Goal: Information Seeking & Learning: Understand process/instructions

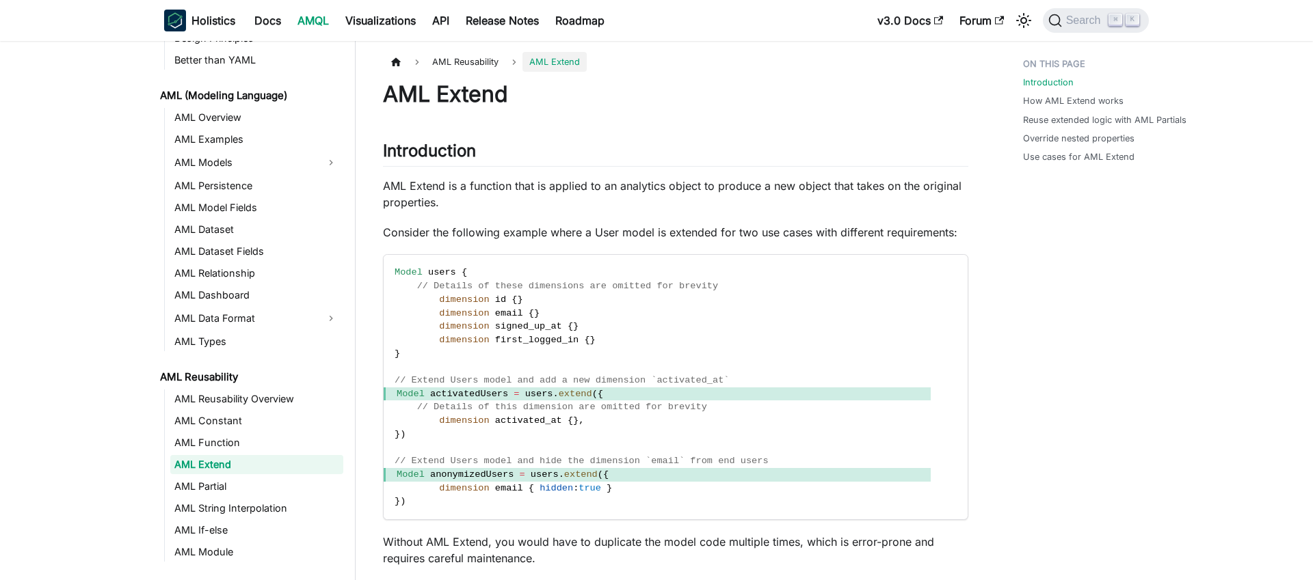
scroll to position [72, 0]
drag, startPoint x: 466, startPoint y: 507, endPoint x: 645, endPoint y: 511, distance: 178.5
click at [645, 511] on code "Model users { // Details of these dimensions are omitted for brevity dimension …" at bounding box center [657, 387] width 547 height 265
click at [645, 482] on span "Model anonymizedUsers = users . extend ( {" at bounding box center [657, 475] width 547 height 14
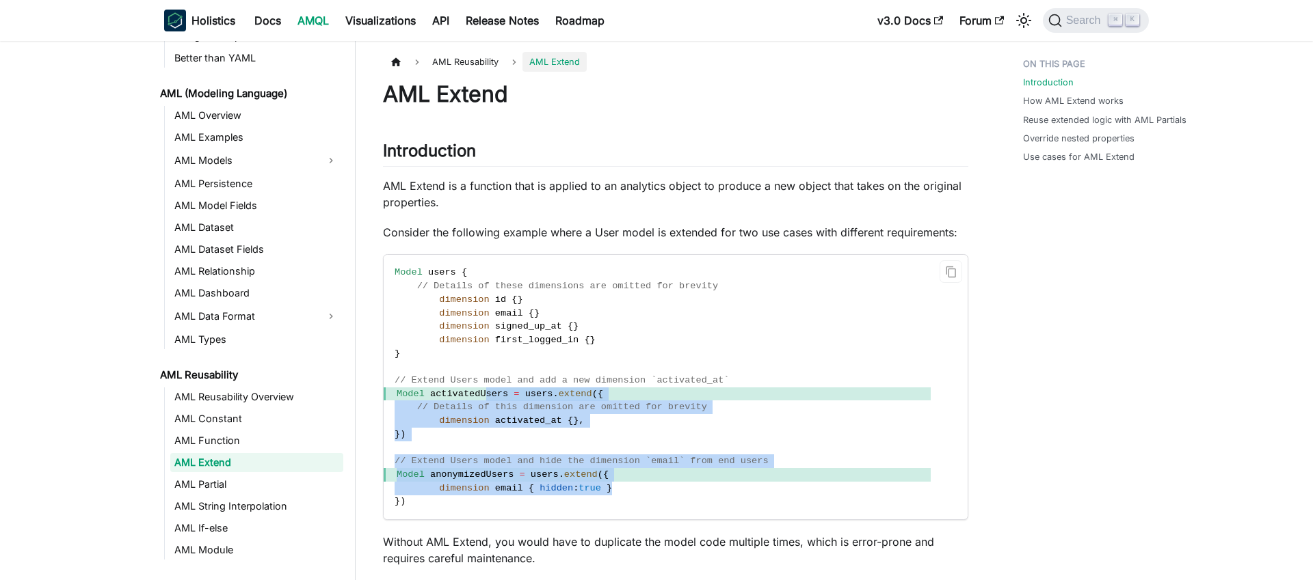
drag, startPoint x: 636, startPoint y: 500, endPoint x: 491, endPoint y: 409, distance: 172.0
click at [488, 410] on code "Model users { // Details of these dimensions are omitted for brevity dimension …" at bounding box center [657, 387] width 547 height 265
click at [191, 484] on link "AML Partial" at bounding box center [256, 484] width 173 height 19
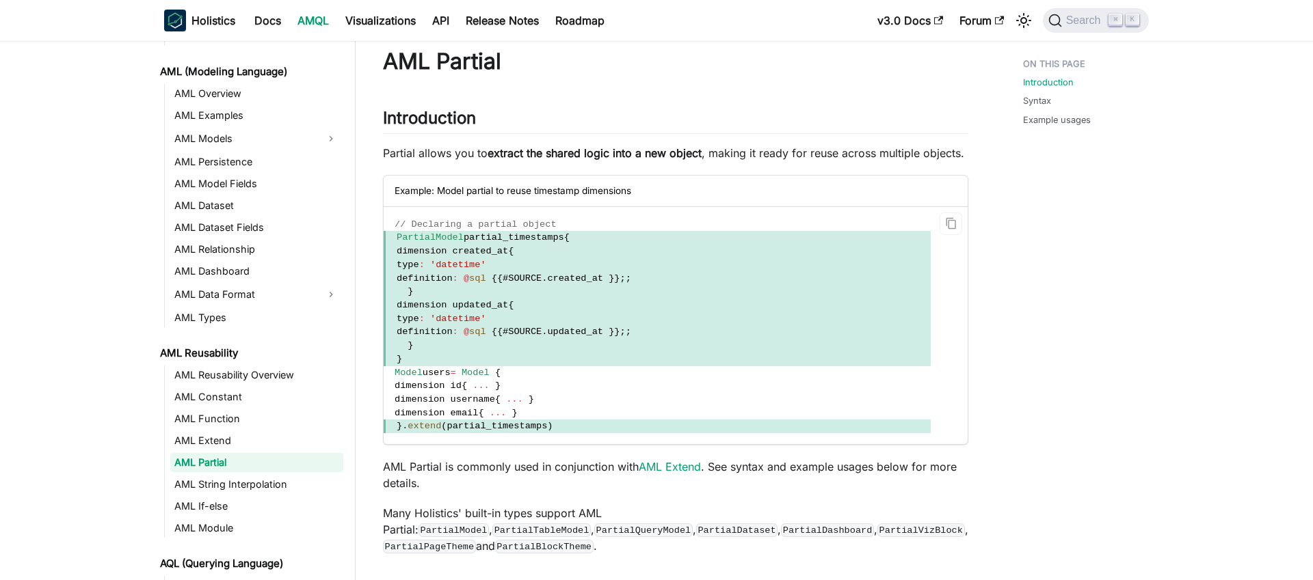
scroll to position [44, 0]
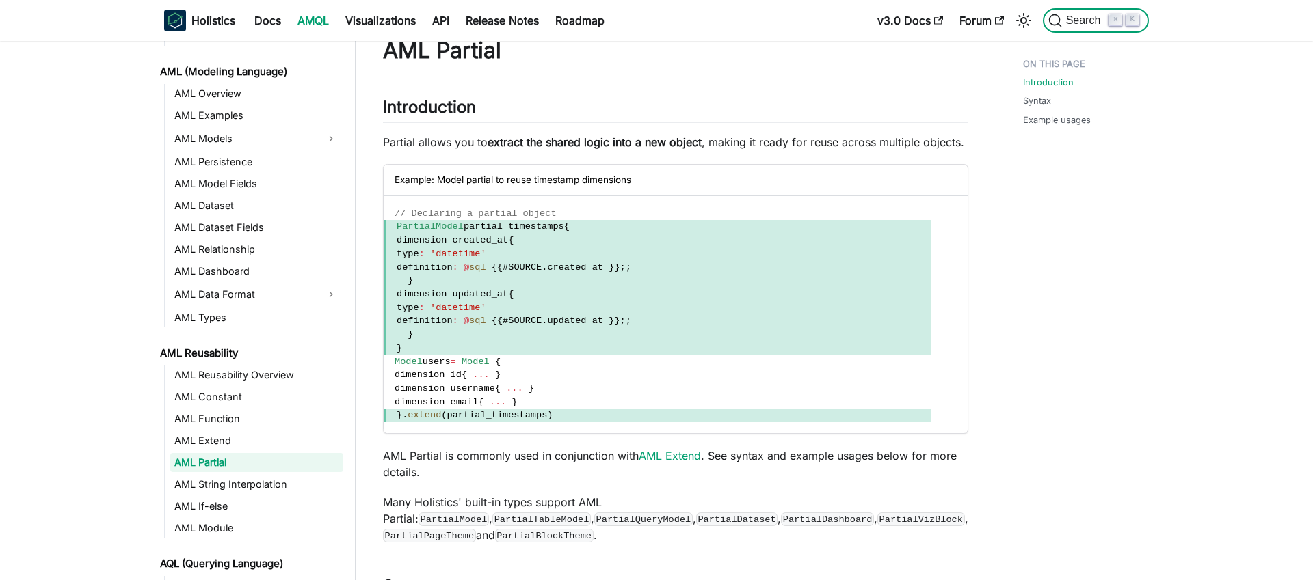
click at [1078, 25] on span "Search" at bounding box center [1085, 20] width 47 height 12
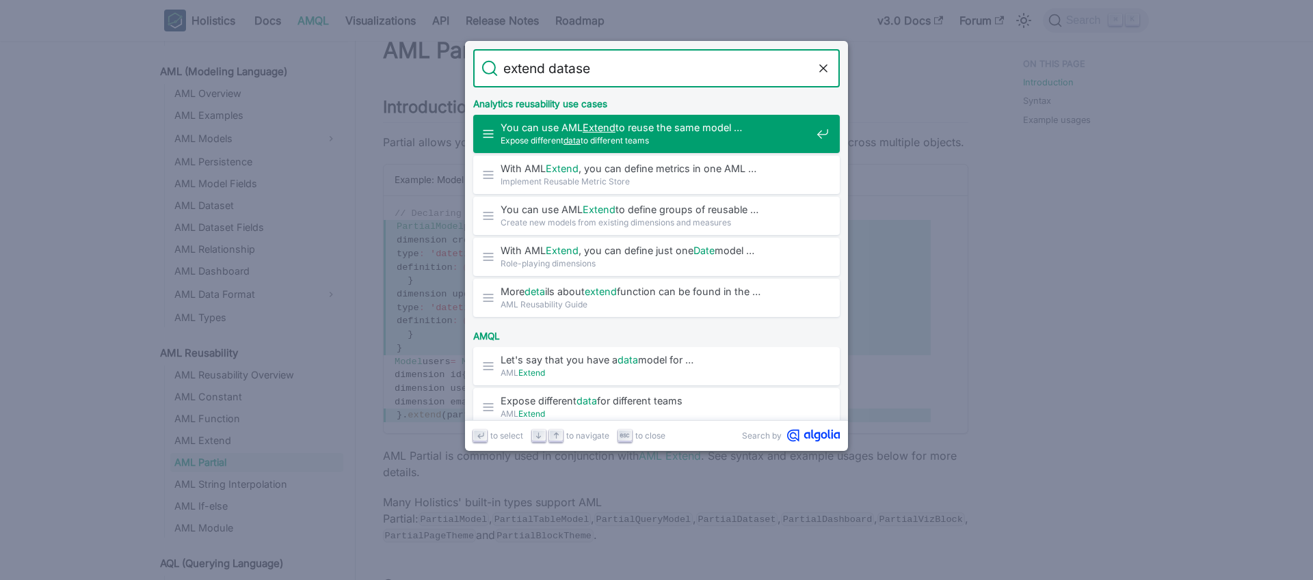
type input "extend dataset"
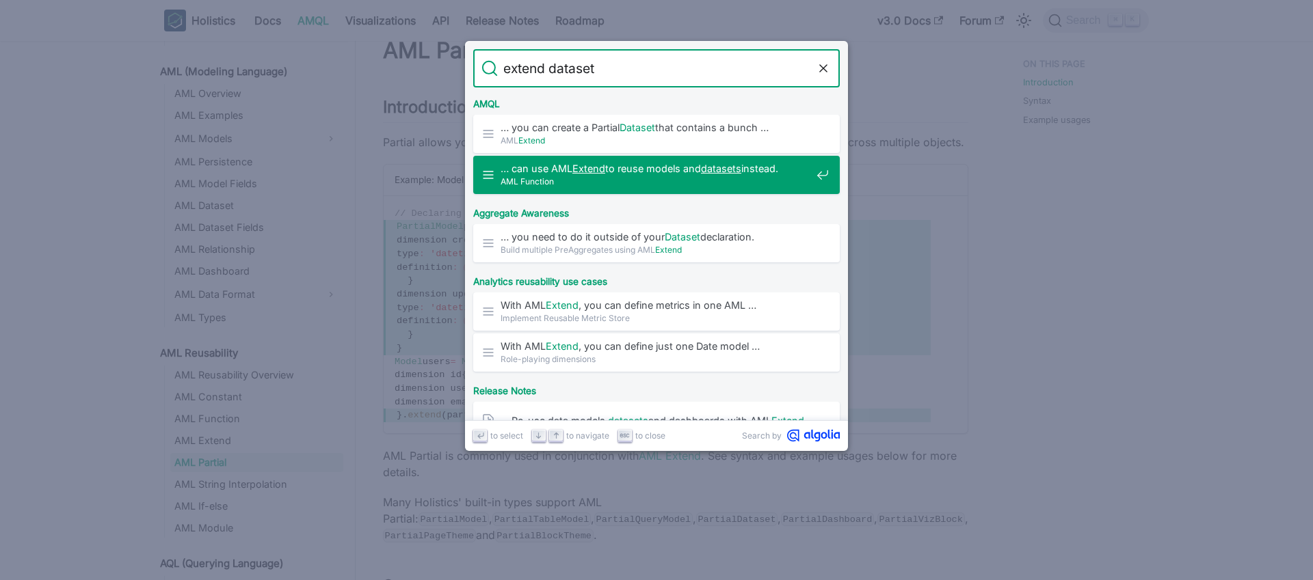
click at [641, 181] on span "AML Function" at bounding box center [655, 181] width 310 height 13
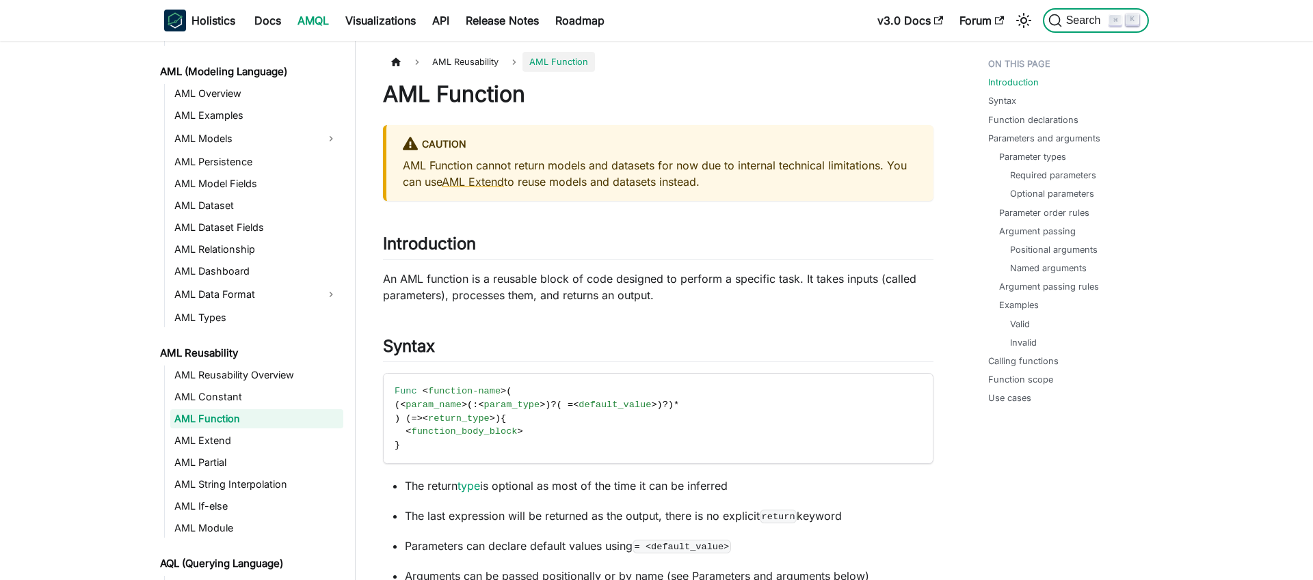
click at [1081, 27] on button "Search ⌘ K" at bounding box center [1096, 20] width 106 height 25
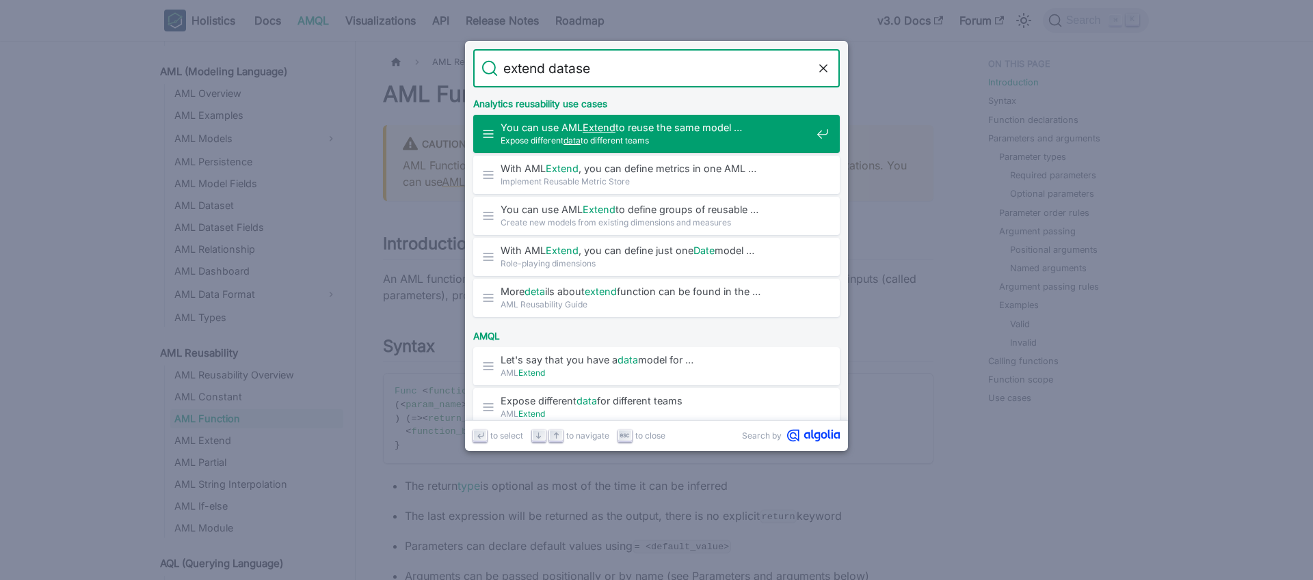
type input "extend dataset"
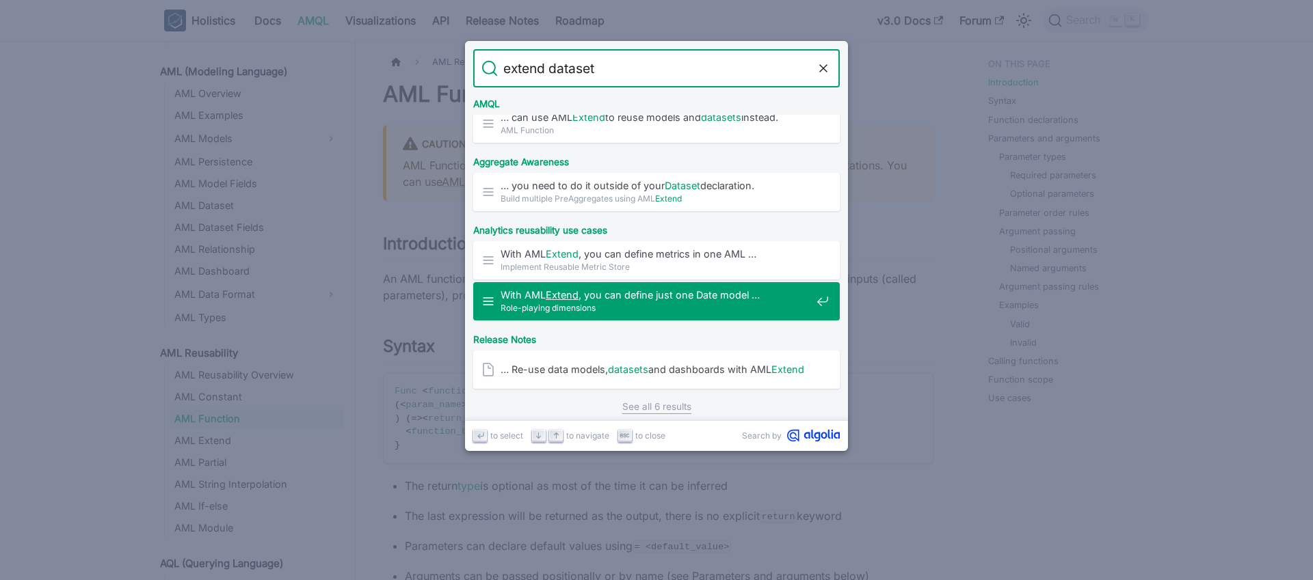
scroll to position [61, 0]
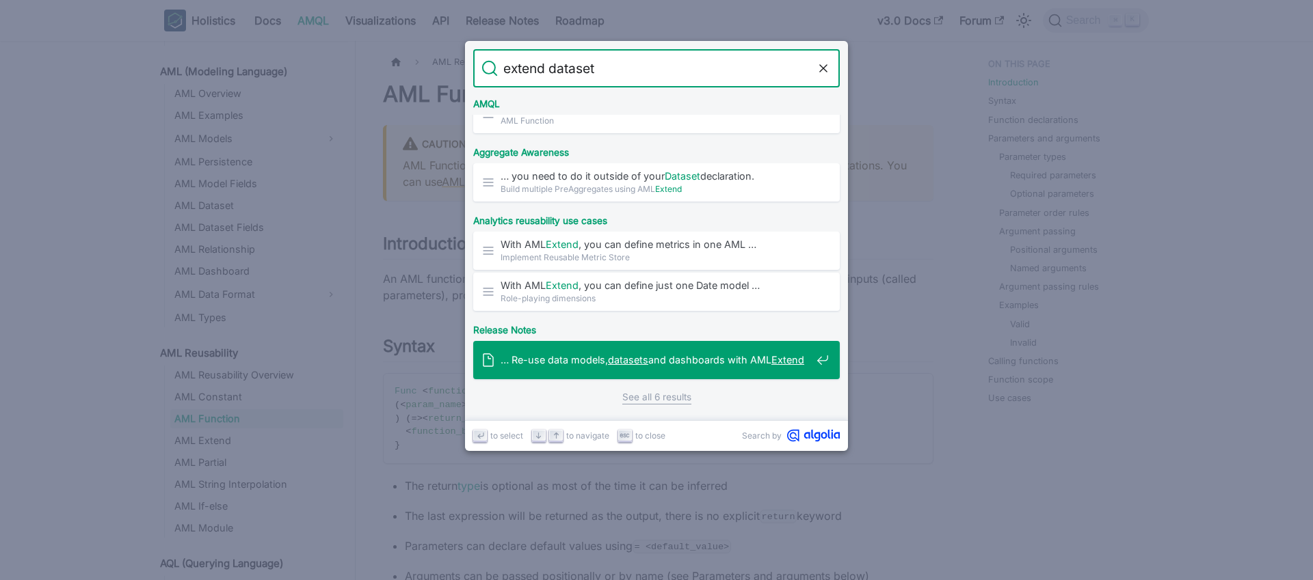
click at [705, 362] on span "… Re-use data models, datasets and dashboards with AML Extend" at bounding box center [655, 359] width 310 height 13
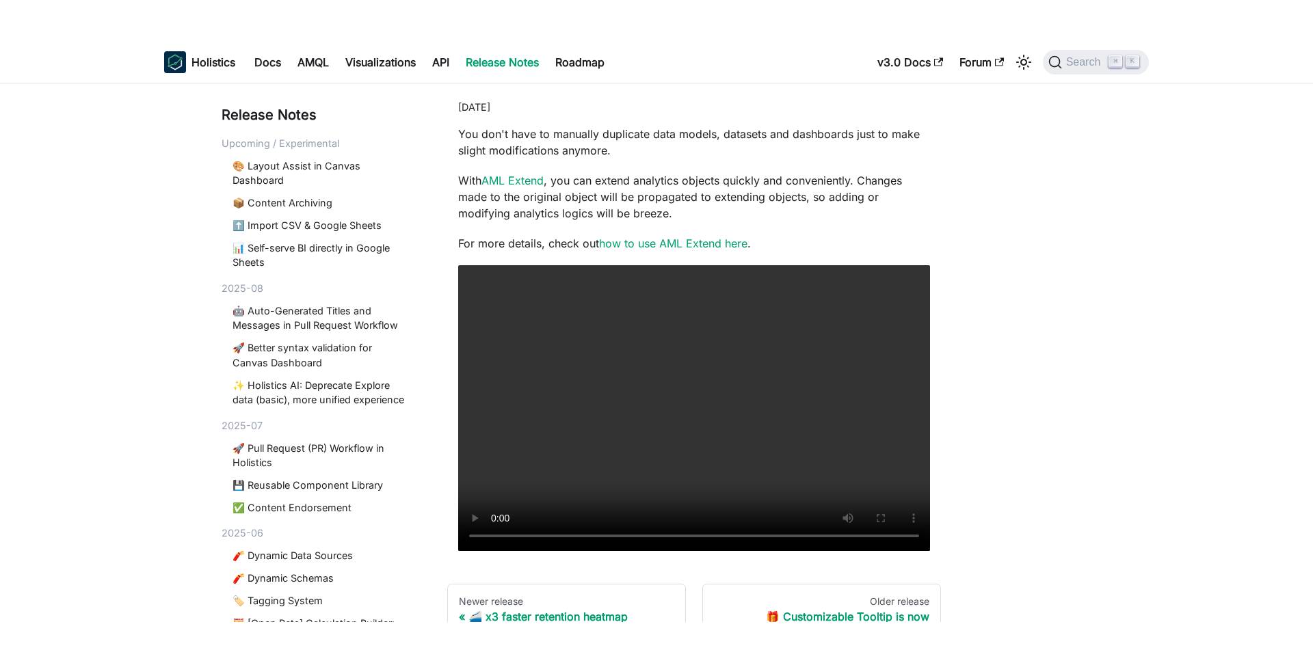
scroll to position [140, 0]
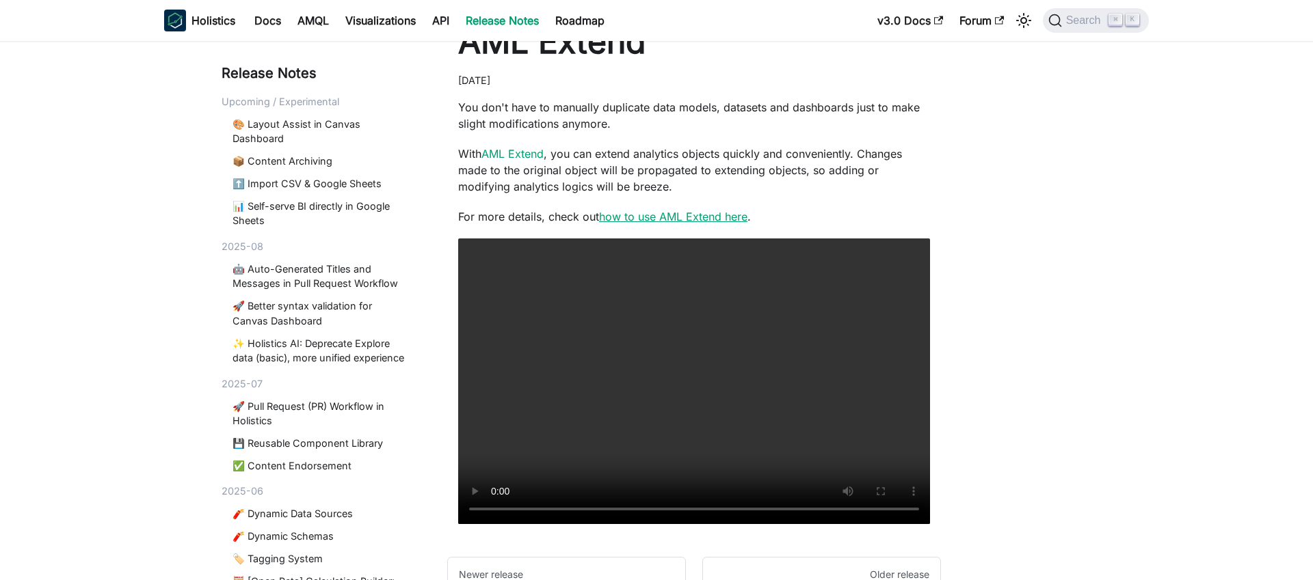
click at [663, 213] on link "how to use AML Extend here" at bounding box center [673, 217] width 148 height 14
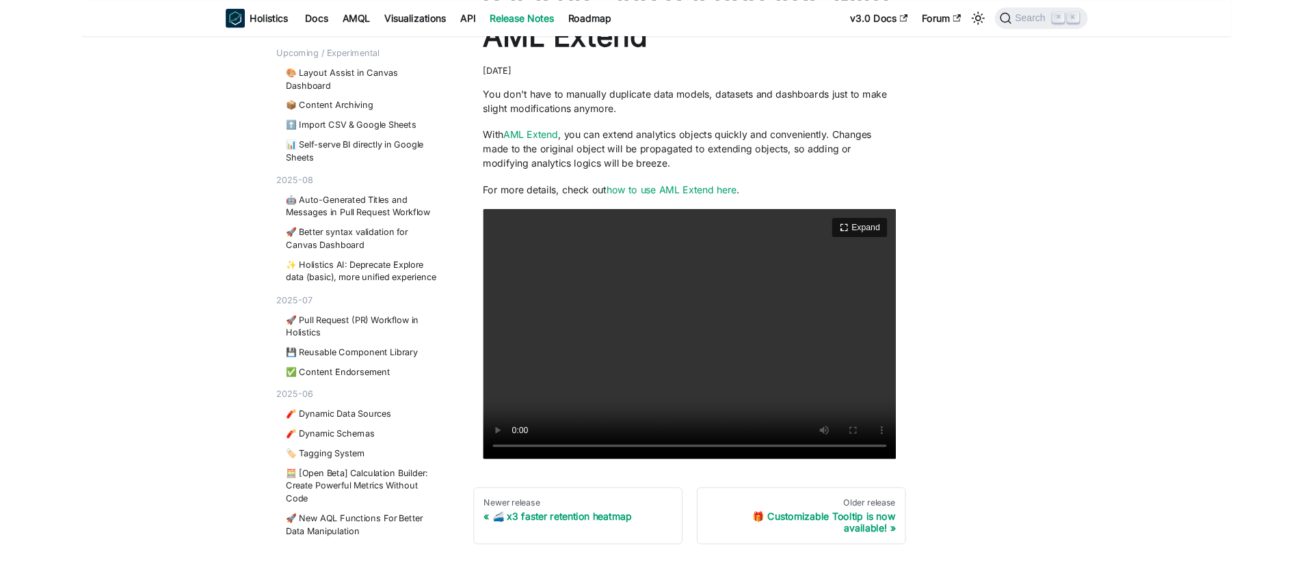
scroll to position [128, 0]
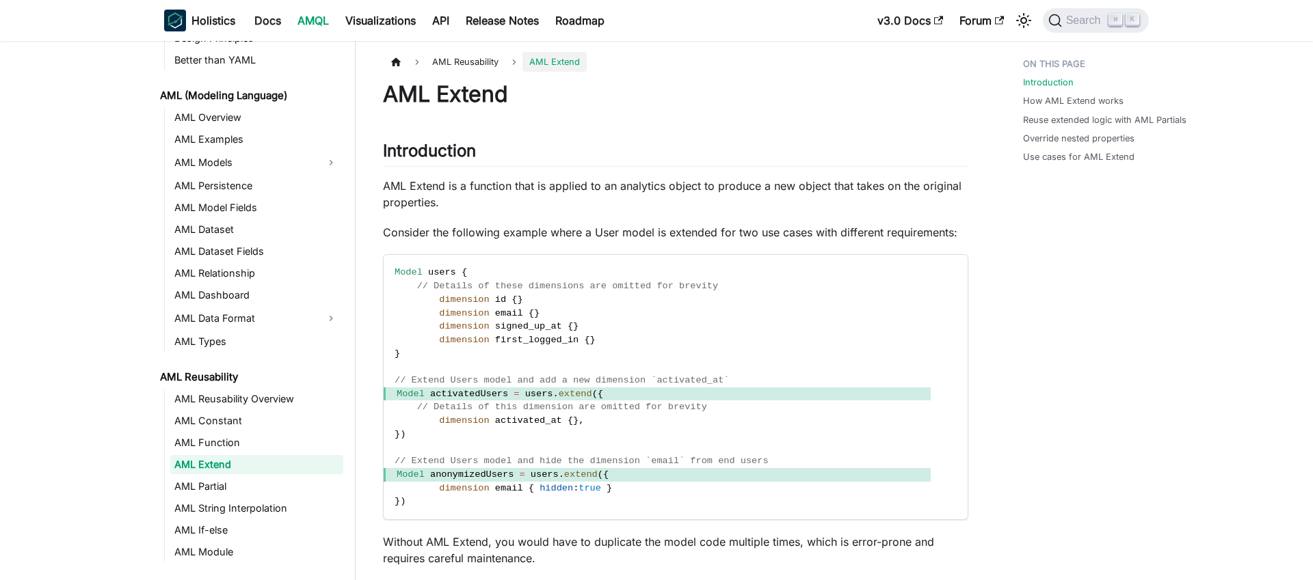
scroll to position [72, 0]
drag, startPoint x: 411, startPoint y: 518, endPoint x: 396, endPoint y: 486, distance: 34.9
click at [396, 486] on code "Model users { // Details of these dimensions are omitted for brevity dimension …" at bounding box center [657, 387] width 547 height 265
copy code "Model anonymizedUsers = users . extend ( { dimension email { hidden : true } } )"
